Goal: Communication & Community: Answer question/provide support

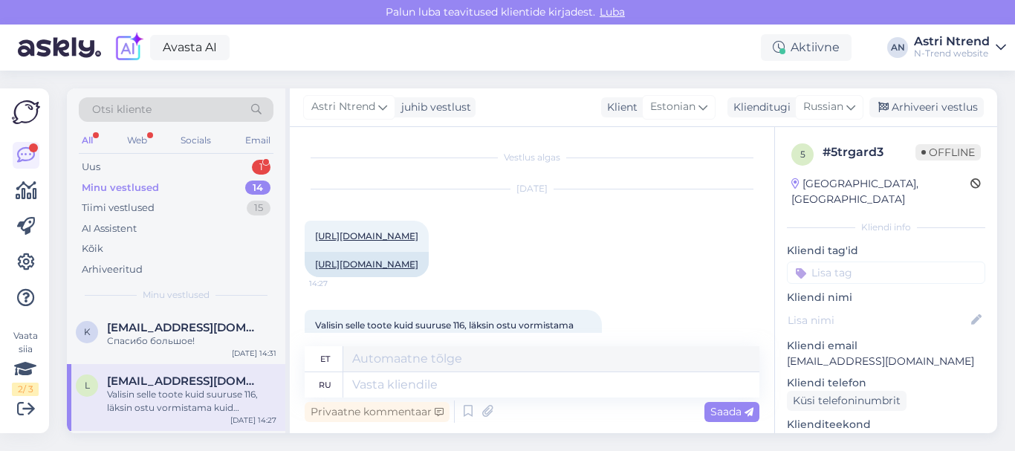
scroll to position [143, 0]
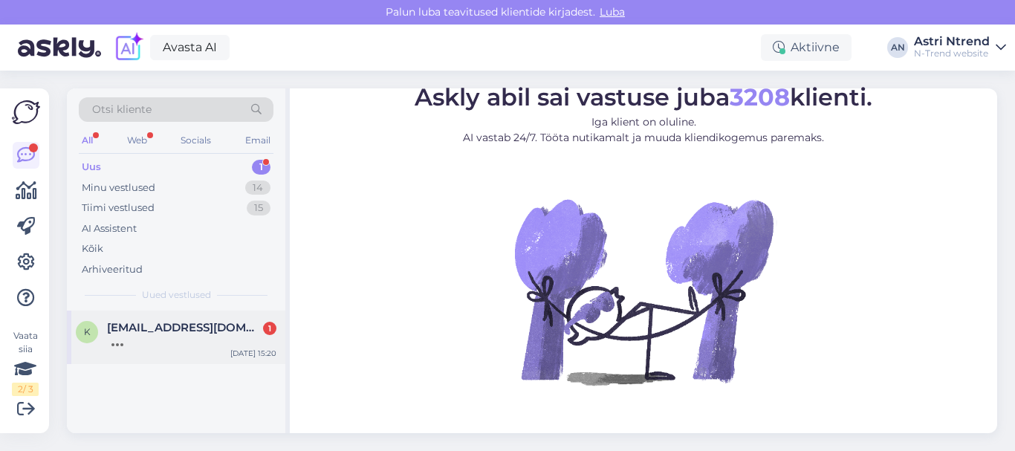
click at [153, 335] on div at bounding box center [191, 341] width 169 height 13
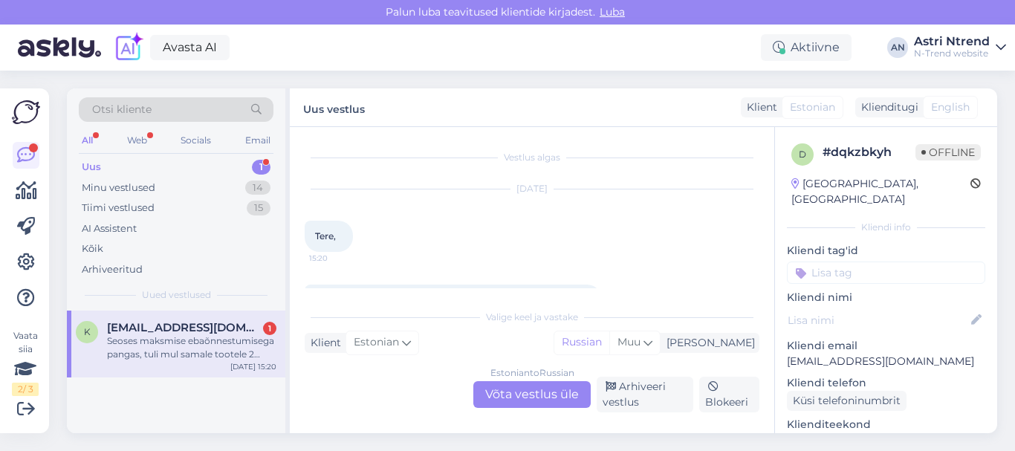
scroll to position [84, 0]
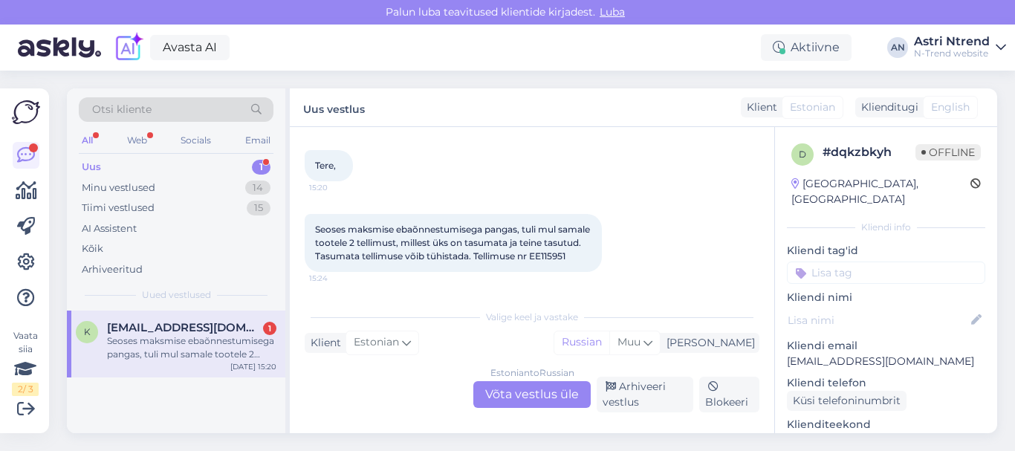
click at [532, 391] on div "Estonian to Russian Võta vestlus üle" at bounding box center [532, 394] width 117 height 27
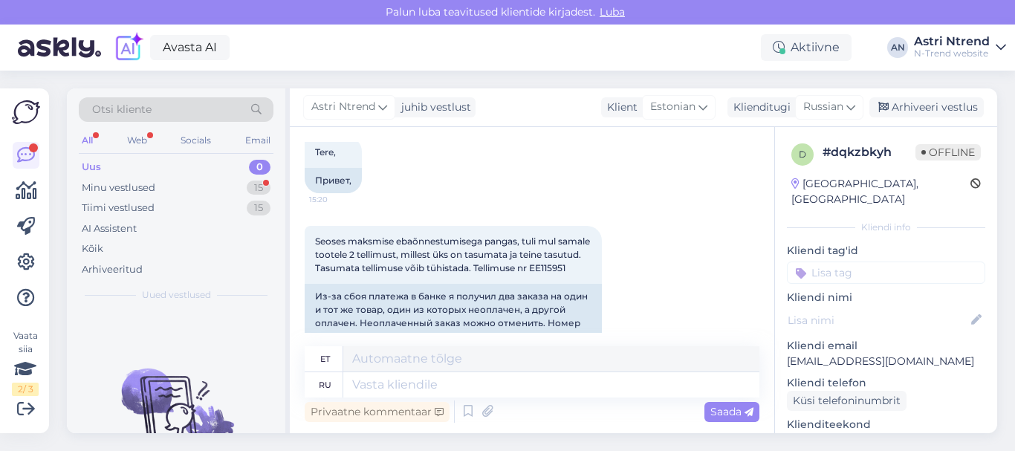
scroll to position [130, 0]
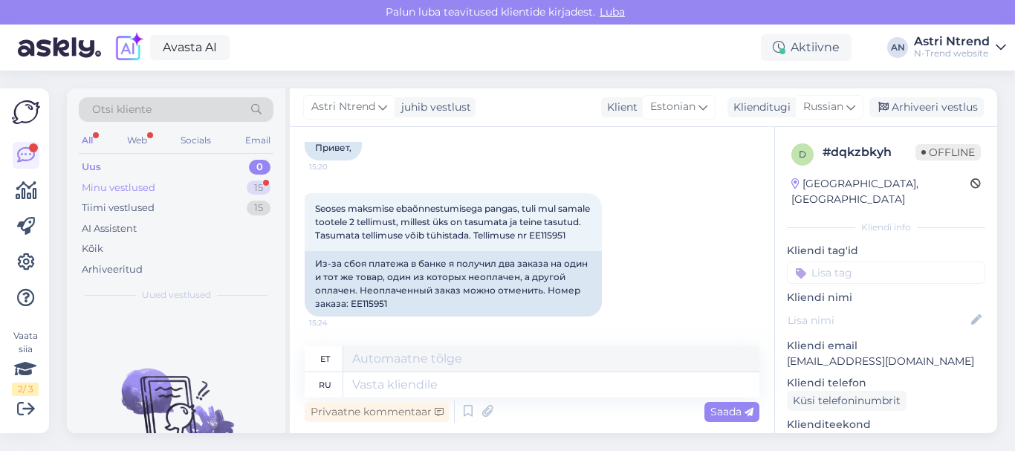
click at [123, 187] on div "Minu vestlused" at bounding box center [119, 188] width 74 height 15
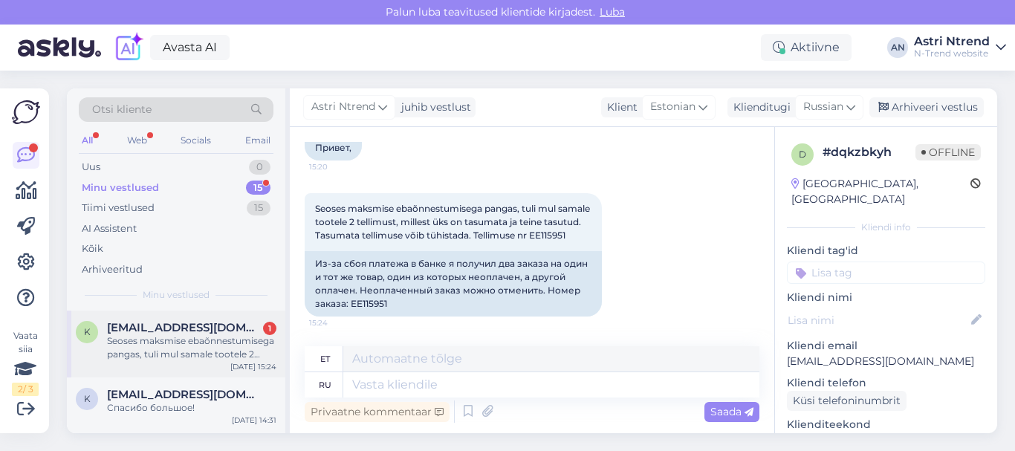
scroll to position [74, 0]
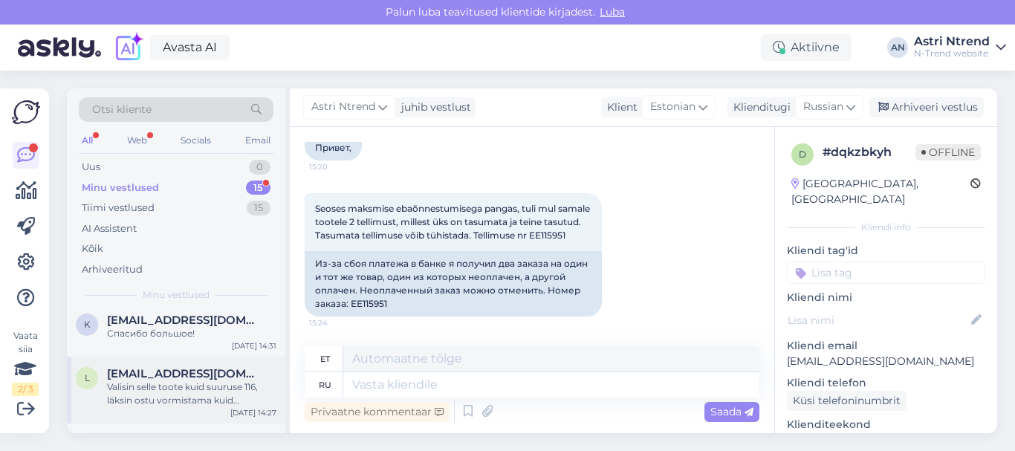
click at [182, 393] on div "Valisin selle toote kuid suuruse 116, läksin ostu vormistama kuid kogemata lahk…" at bounding box center [191, 394] width 169 height 27
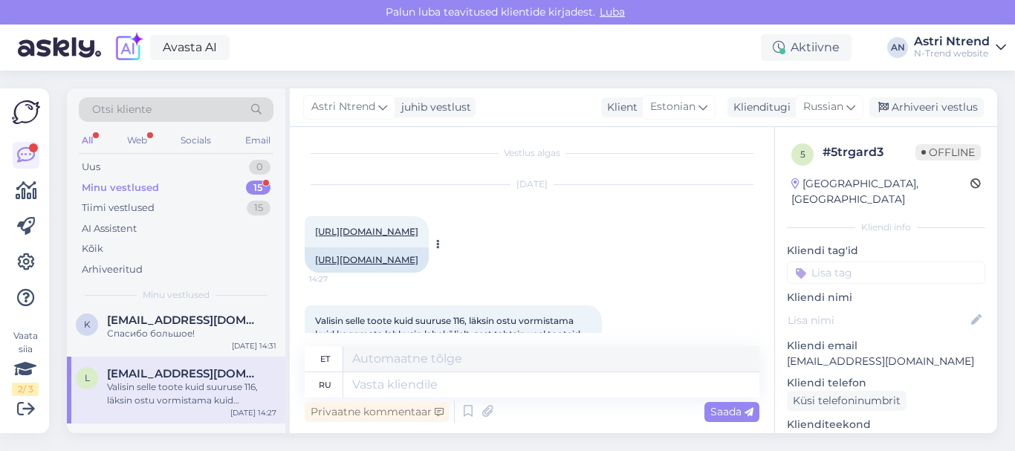
scroll to position [0, 0]
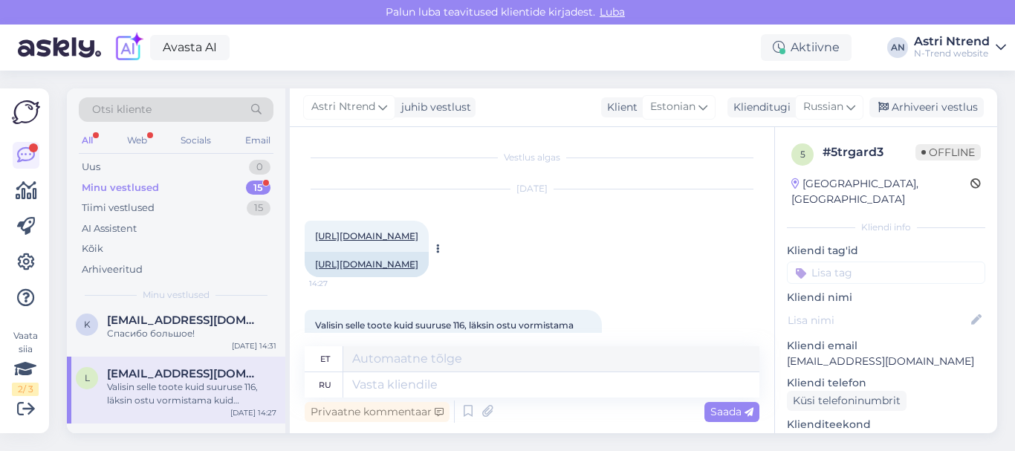
click at [419, 242] on link "[URL][DOMAIN_NAME]" at bounding box center [366, 235] width 103 height 11
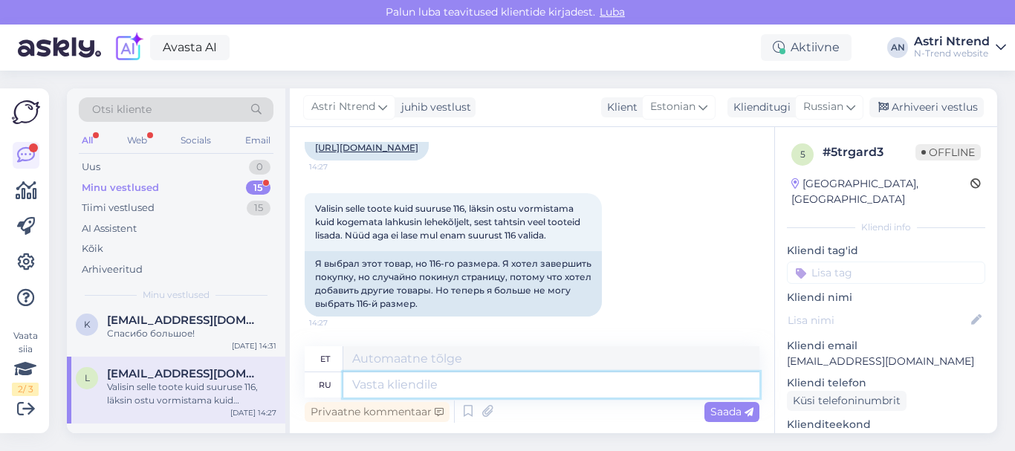
click at [358, 384] on textarea at bounding box center [551, 384] width 416 height 25
type textarea "g"
type textarea "попроб"
type textarea "proovis"
type textarea "попробу"
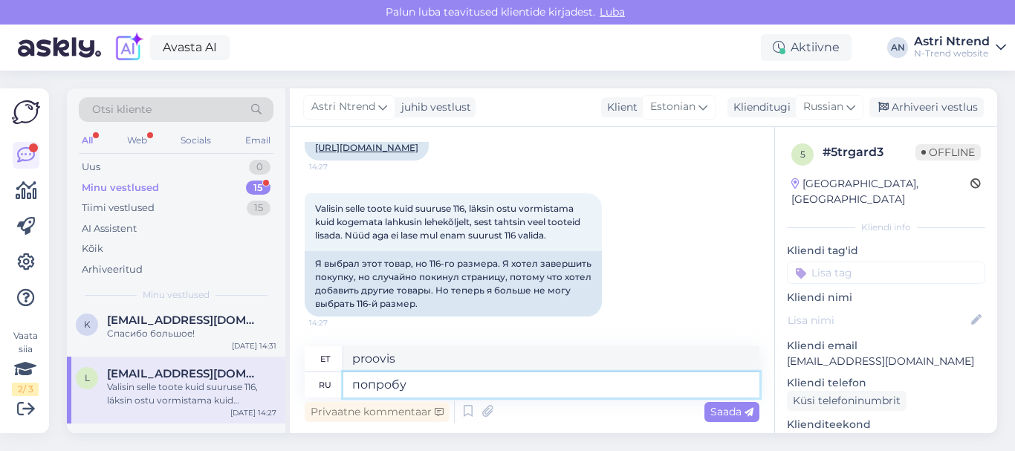
type textarea "Ma proovin"
type textarea "попробуйте"
type textarea "proovi seda"
type textarea "попробуйте сейчас"
type textarea "proovi kohe"
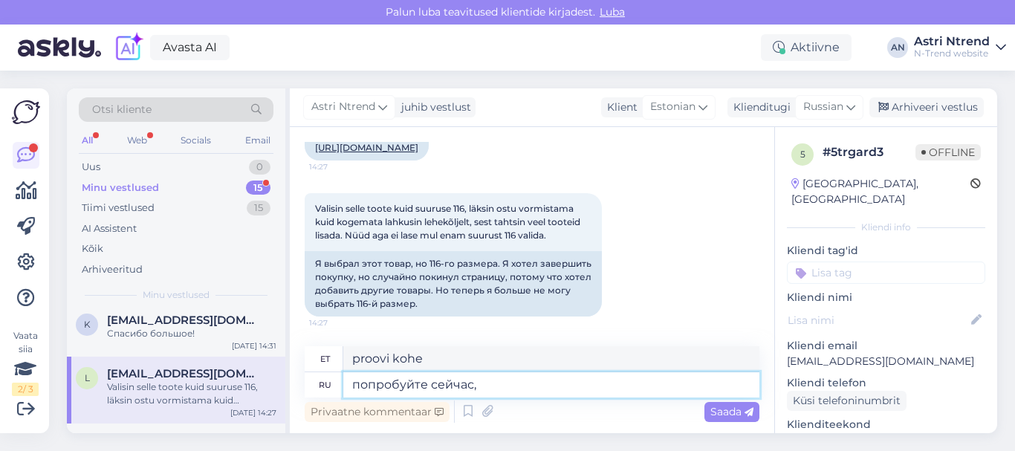
type textarea "попробуйте сейчас,"
type textarea "proovi kohe järele,"
type textarea "попробуйте сейчас, 116"
type textarea "proovi kohe, 116"
type textarea "попробуйте сейчас, 116 появилс"
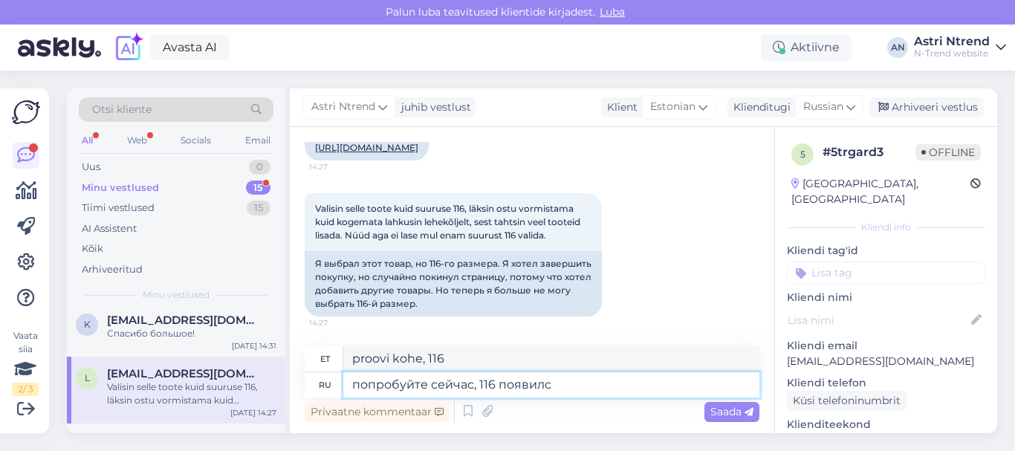
type textarea "proovi kohe järele, ilmus 116"
type textarea "попробуйте сейчас, 116 появился"
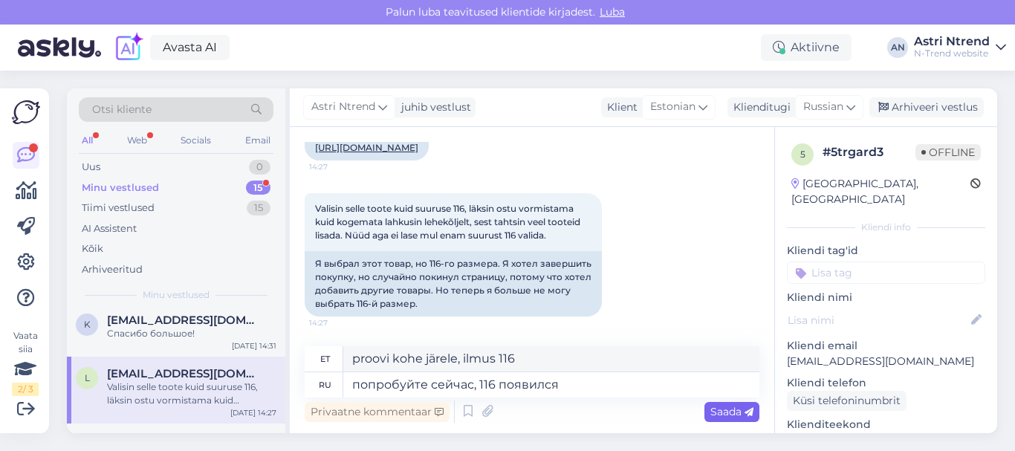
click at [724, 413] on span "Saada" at bounding box center [732, 411] width 43 height 13
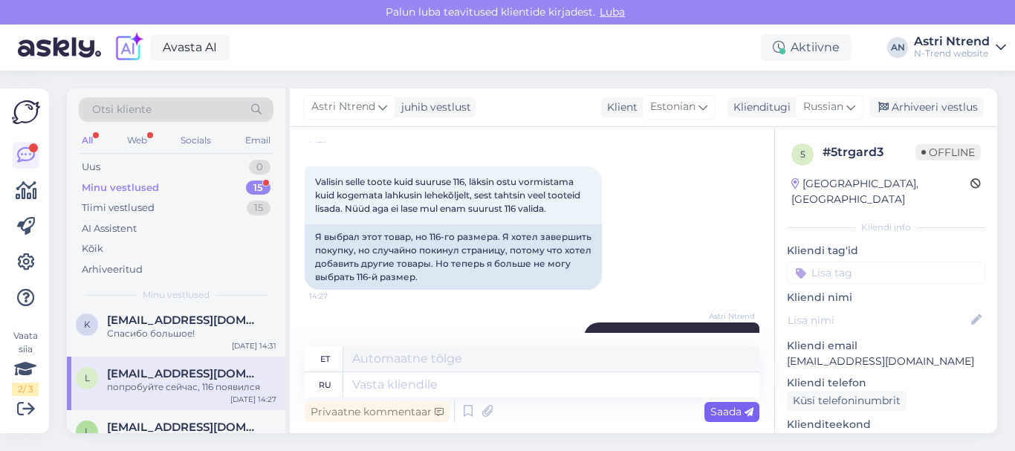
scroll to position [233, 0]
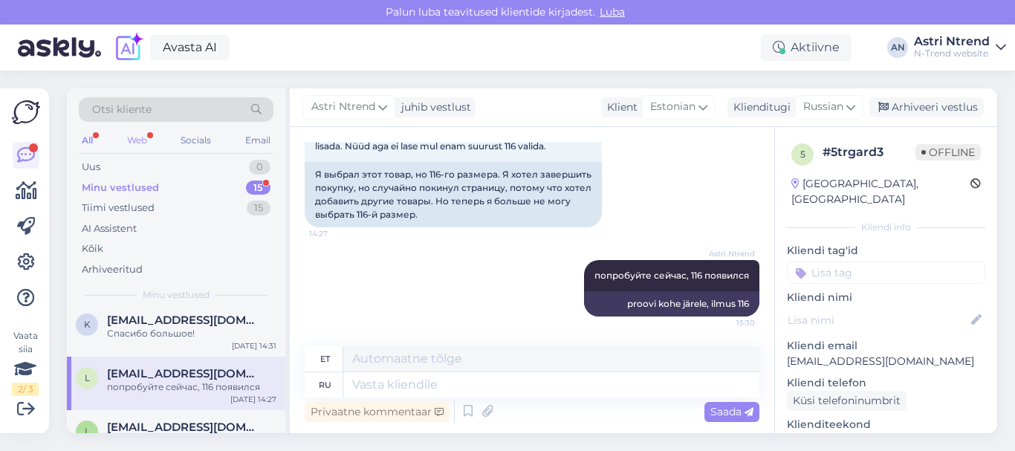
click at [138, 139] on div "Web" at bounding box center [137, 140] width 26 height 19
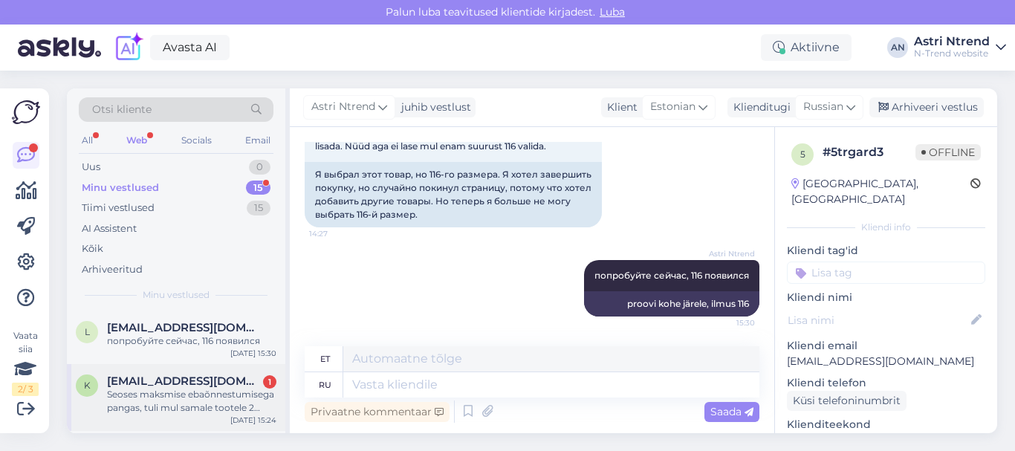
click at [164, 393] on div "Seoses maksmise ebaõnnestumisega pangas, tuli mul samale tootele 2 tellimust, m…" at bounding box center [191, 401] width 169 height 27
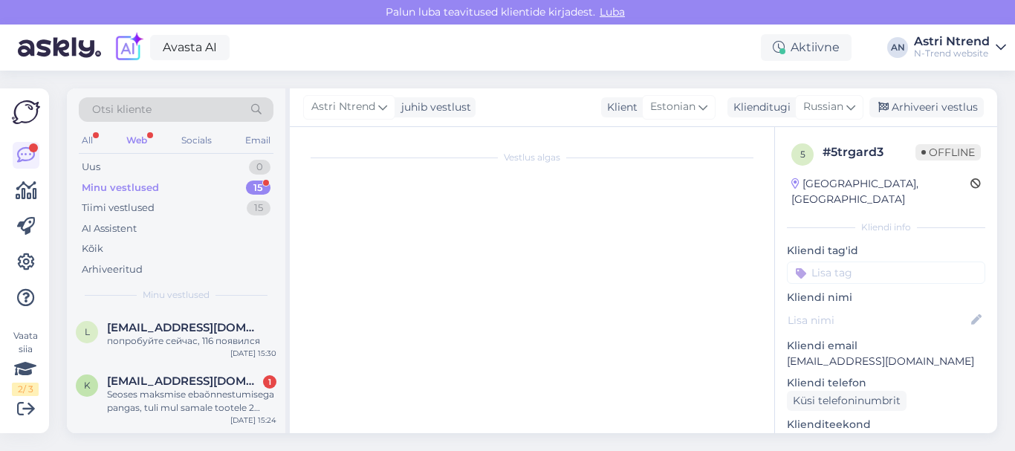
scroll to position [130, 0]
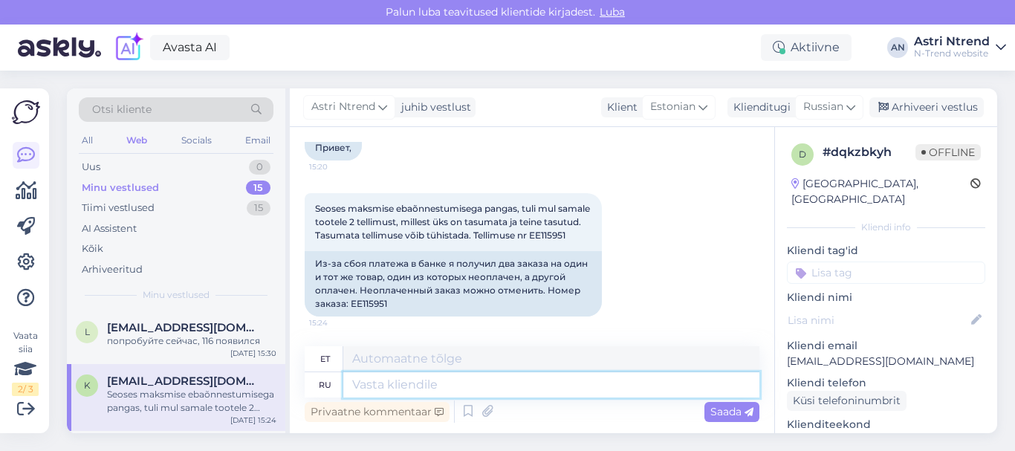
click at [396, 388] on textarea at bounding box center [551, 384] width 416 height 25
type textarea "удалили"
type textarea "kustutatud"
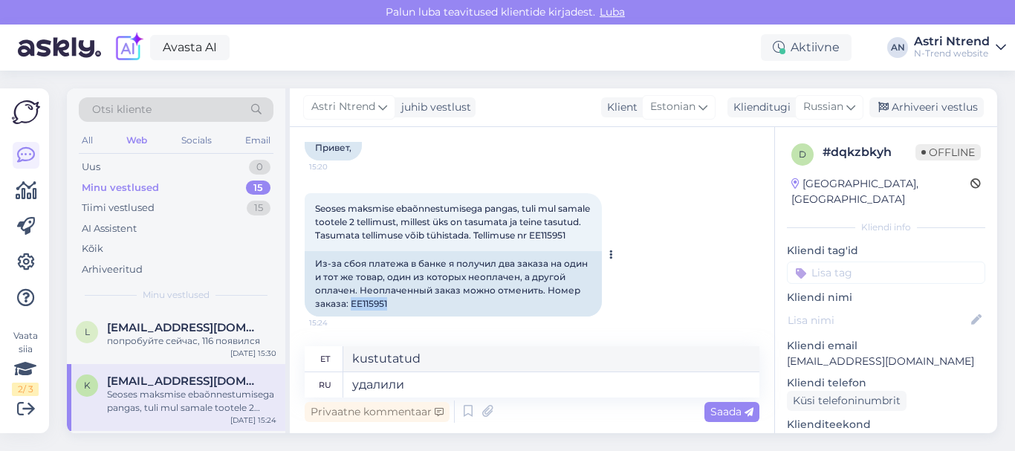
drag, startPoint x: 390, startPoint y: 302, endPoint x: 353, endPoint y: 306, distance: 37.4
click at [353, 306] on div "Из-за сбоя платежа в банке я получил два заказа на один и тот же товар, один из…" at bounding box center [453, 283] width 297 height 65
copy div "EE115951"
click at [454, 374] on textarea "удалили" at bounding box center [551, 384] width 416 height 25
paste textarea "EE115951"
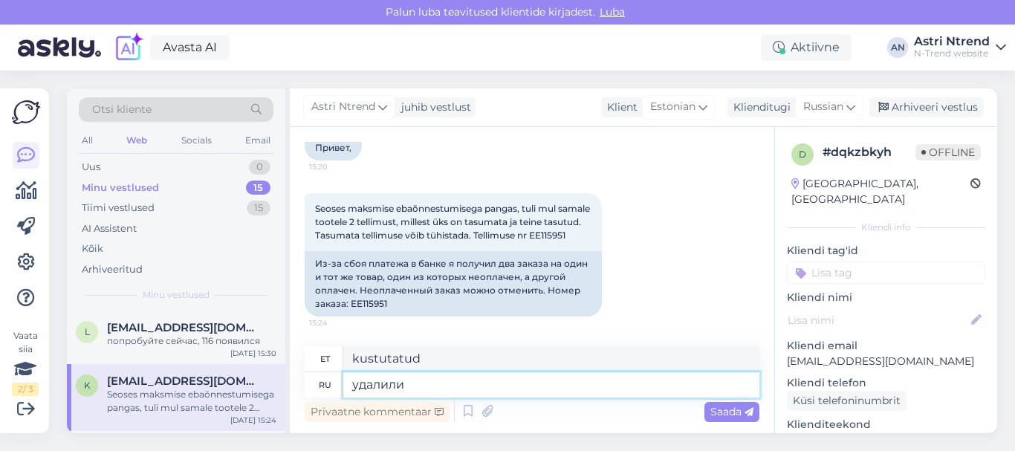
type textarea "удалили EE115951"
type textarea "EE115951 eemaldati"
type textarea "удалили EE115951"
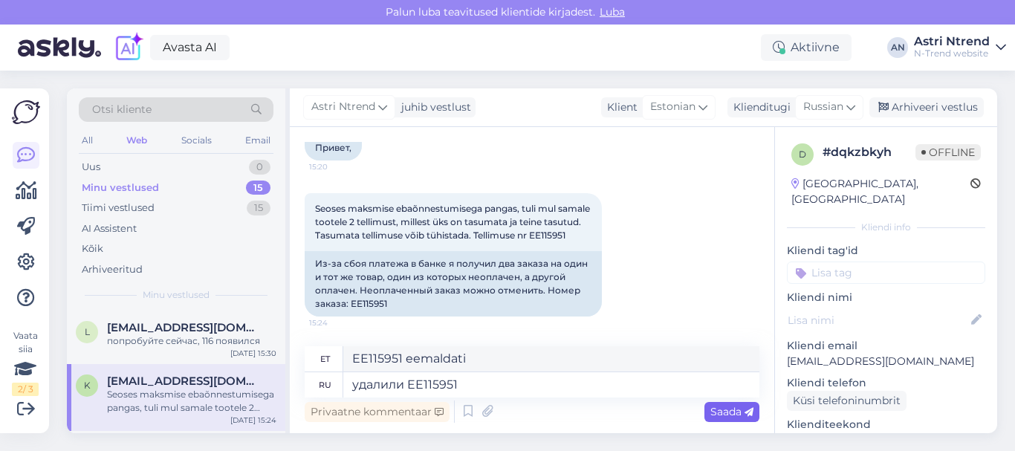
click at [731, 410] on span "Saada" at bounding box center [732, 411] width 43 height 13
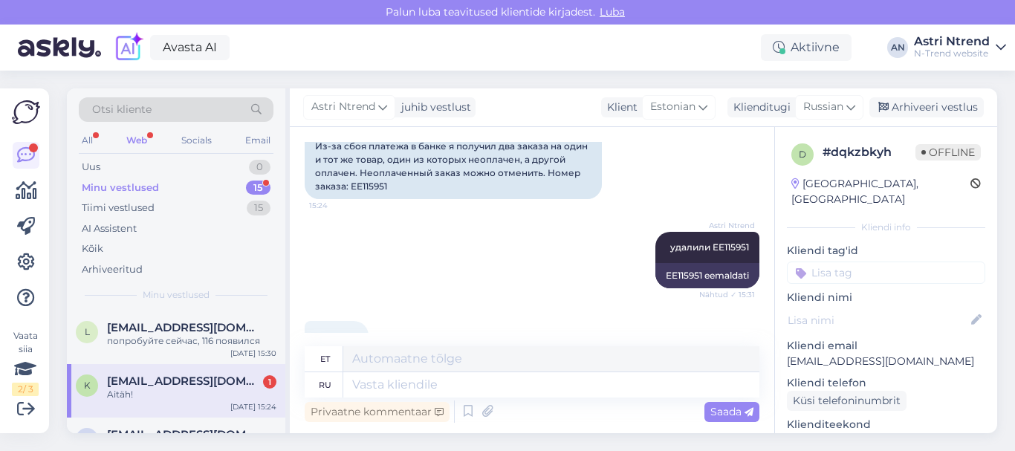
scroll to position [309, 0]
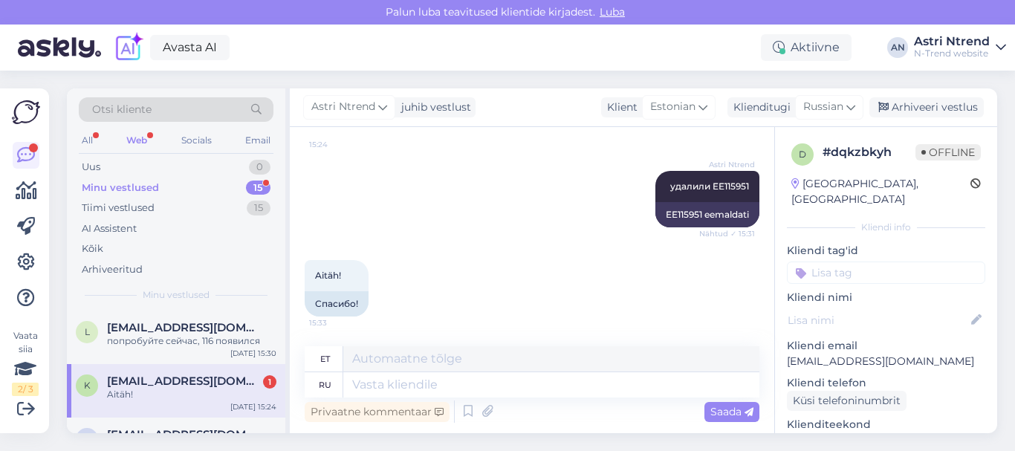
click at [129, 377] on span "[EMAIL_ADDRESS][DOMAIN_NAME]" at bounding box center [184, 381] width 155 height 13
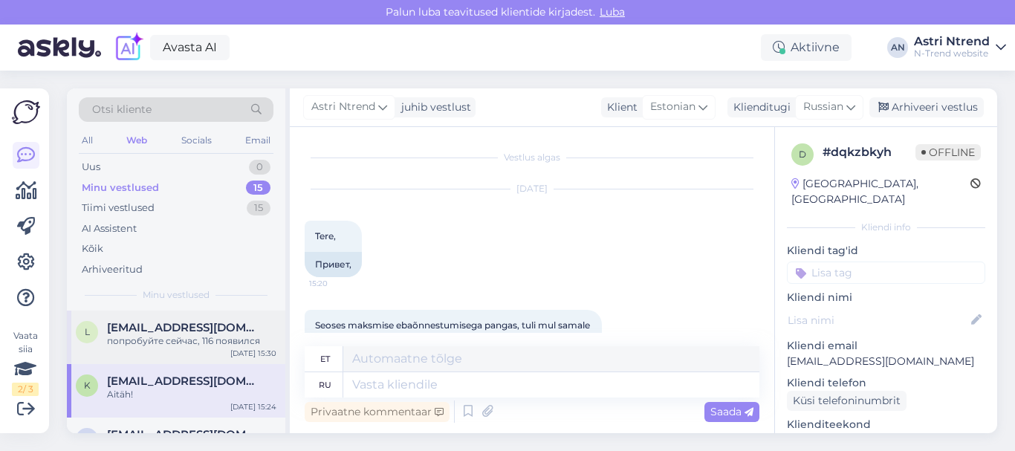
click at [137, 347] on div "попробуйте сейчас, 116 появился" at bounding box center [191, 341] width 169 height 13
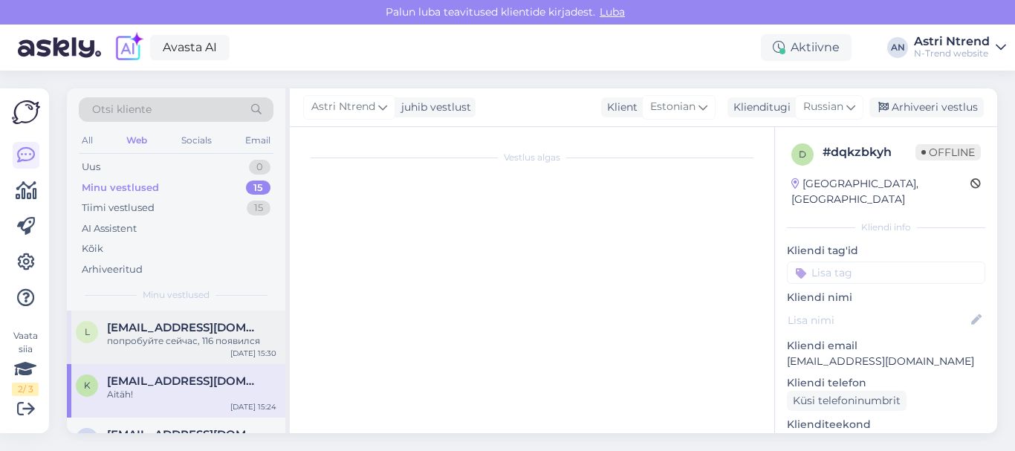
scroll to position [233, 0]
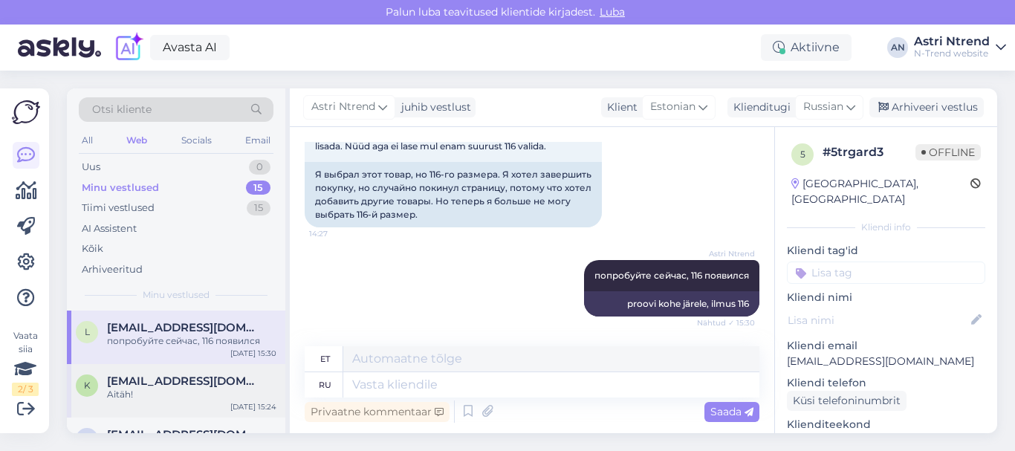
click at [189, 390] on div "Aitäh!" at bounding box center [191, 394] width 169 height 13
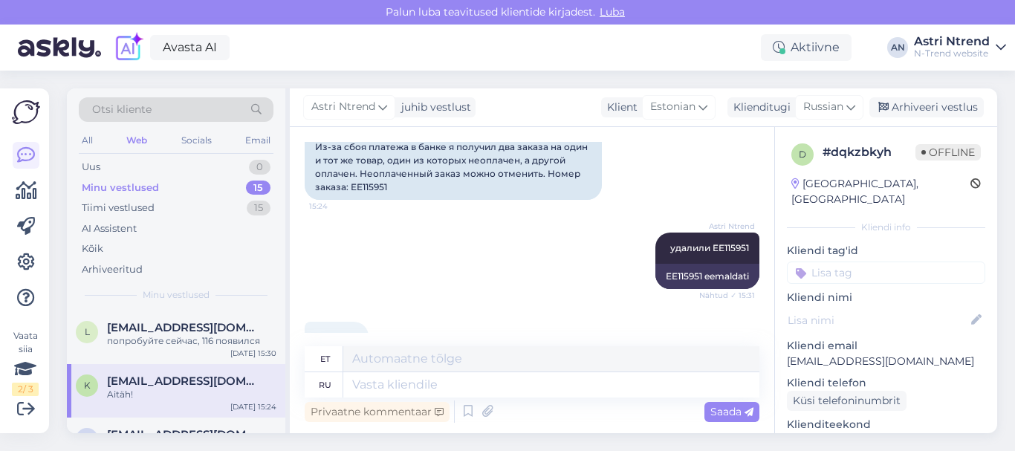
scroll to position [309, 0]
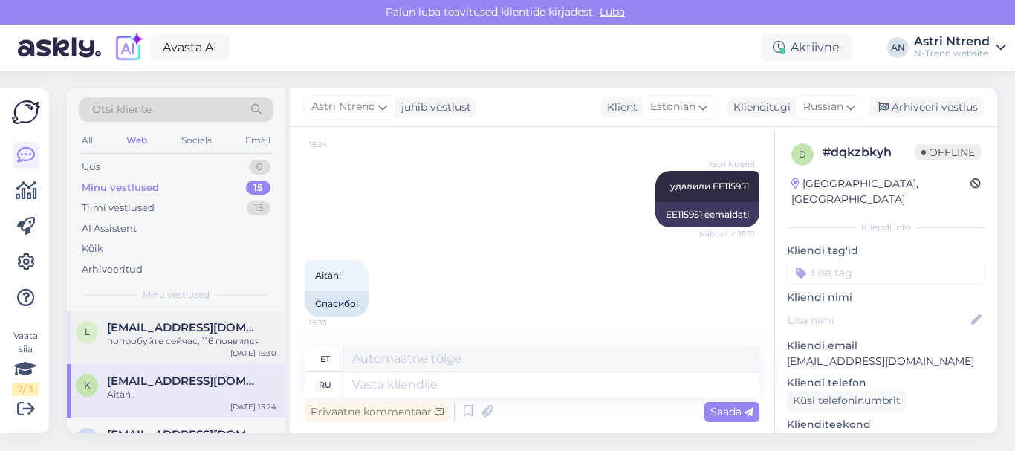
click at [152, 317] on div "l [EMAIL_ADDRESS][DOMAIN_NAME] попробуйте сейчас, 116 появился [DATE] 15:30" at bounding box center [176, 338] width 219 height 54
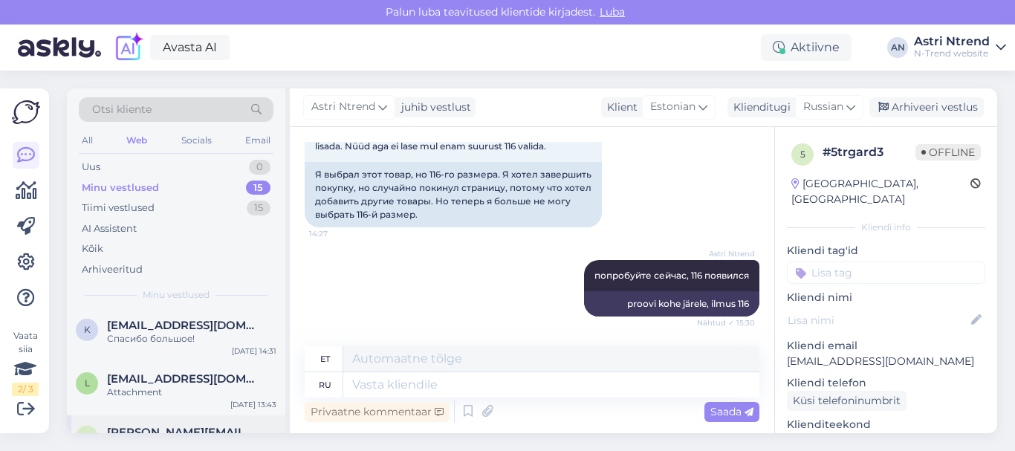
scroll to position [223, 0]
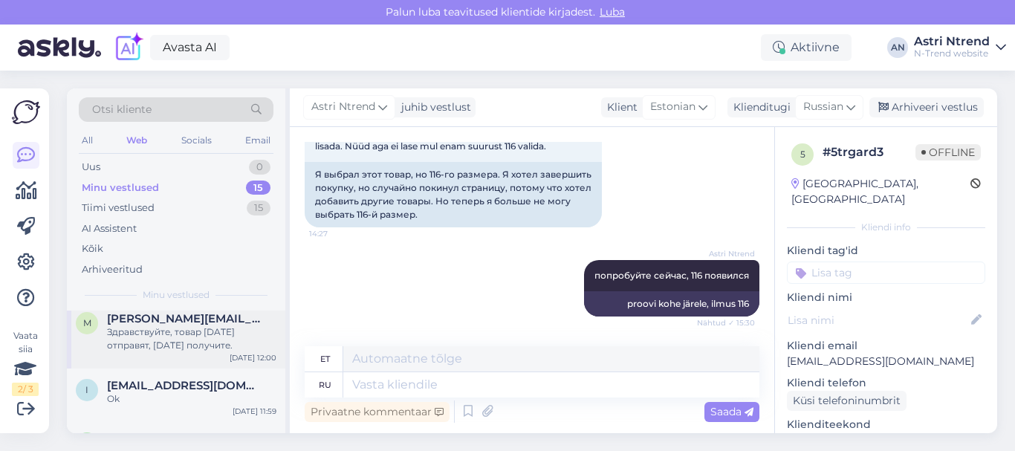
click at [155, 343] on div "Здравствуйте, товар [DATE] отправят, [DATE] получите." at bounding box center [191, 339] width 169 height 27
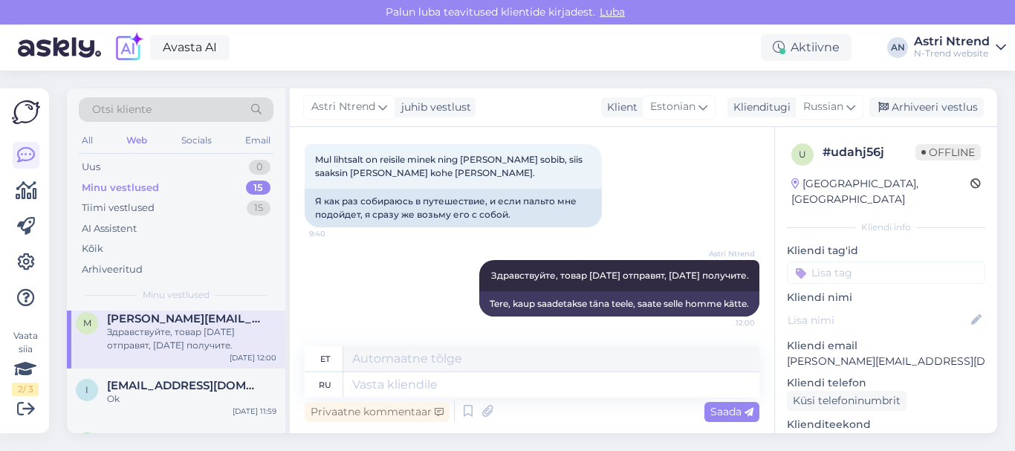
scroll to position [0, 0]
